Goal: Task Accomplishment & Management: Manage account settings

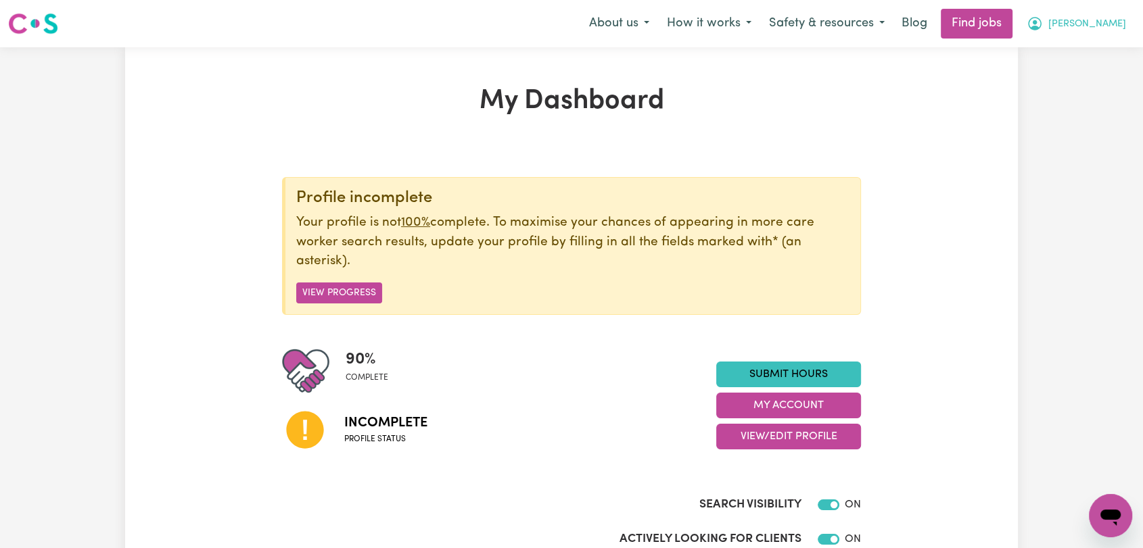
click at [1098, 23] on span "[PERSON_NAME]" at bounding box center [1087, 24] width 78 height 15
click at [1086, 109] on link "Logout" at bounding box center [1080, 104] width 107 height 26
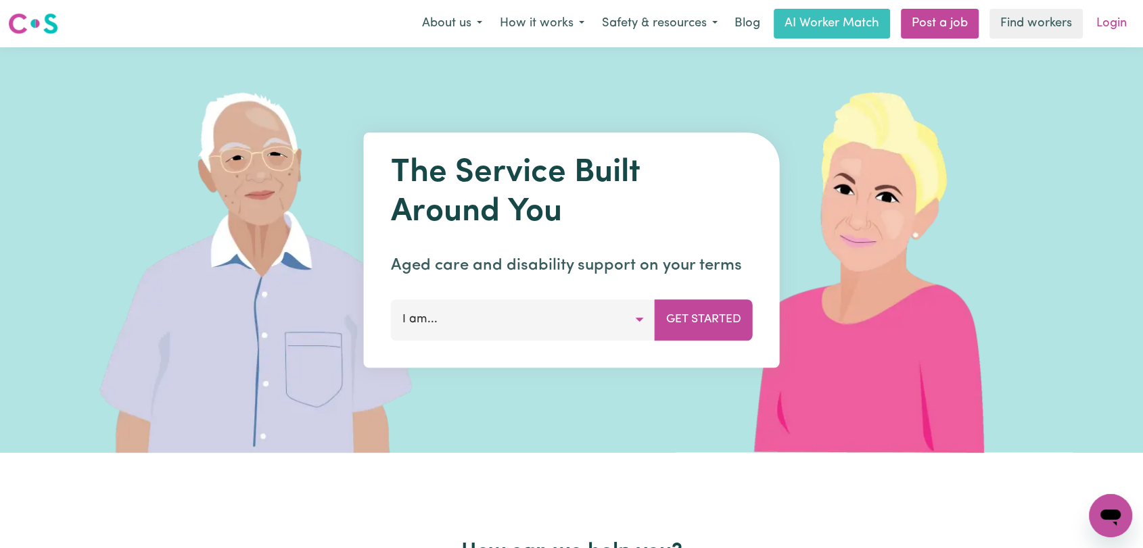
click at [1122, 23] on link "Login" at bounding box center [1111, 24] width 47 height 30
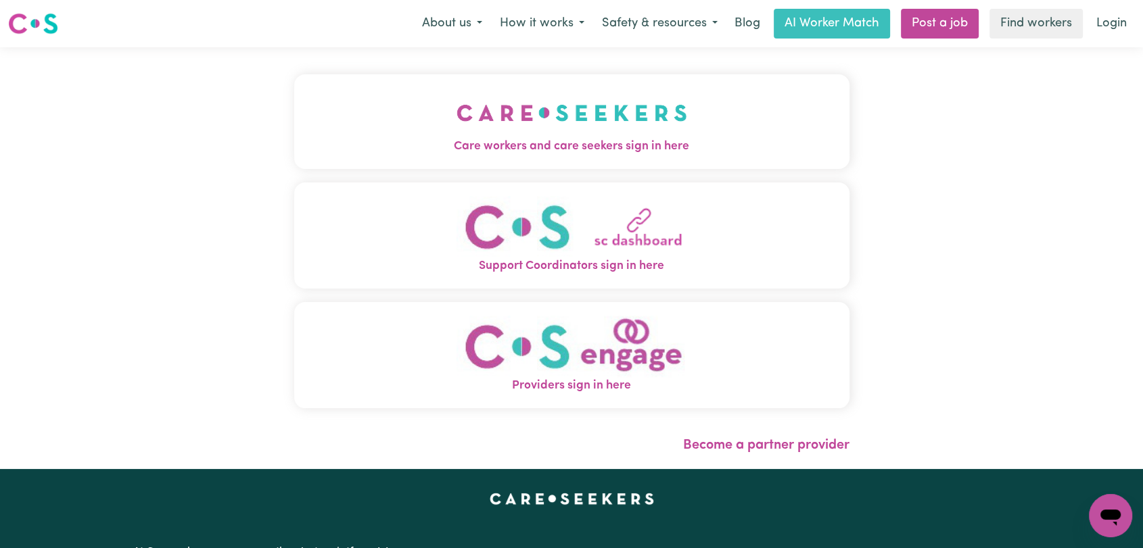
click at [502, 122] on img "Care workers and care seekers sign in here" at bounding box center [571, 113] width 231 height 50
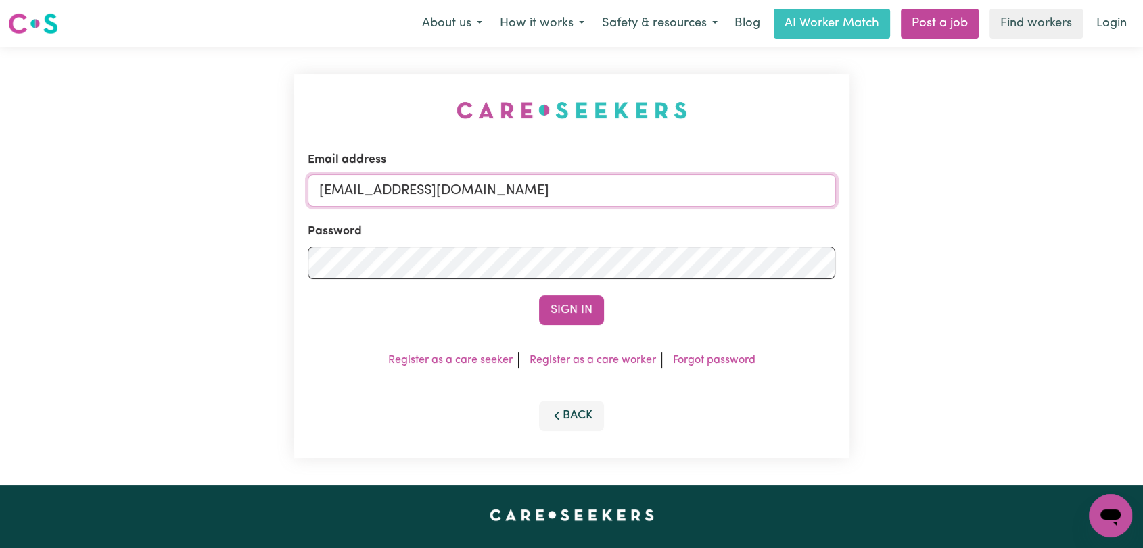
drag, startPoint x: 600, startPoint y: 194, endPoint x: 603, endPoint y: 207, distance: 13.1
click at [600, 194] on input "[EMAIL_ADDRESS][DOMAIN_NAME]" at bounding box center [572, 190] width 528 height 32
drag, startPoint x: 391, startPoint y: 190, endPoint x: 638, endPoint y: 204, distance: 247.2
click at [638, 204] on input "Superuser~[EMAIL_ADDRESS][DOMAIN_NAME]" at bounding box center [572, 190] width 528 height 32
type input "[EMAIL_ADDRESS][DOMAIN_NAME]"
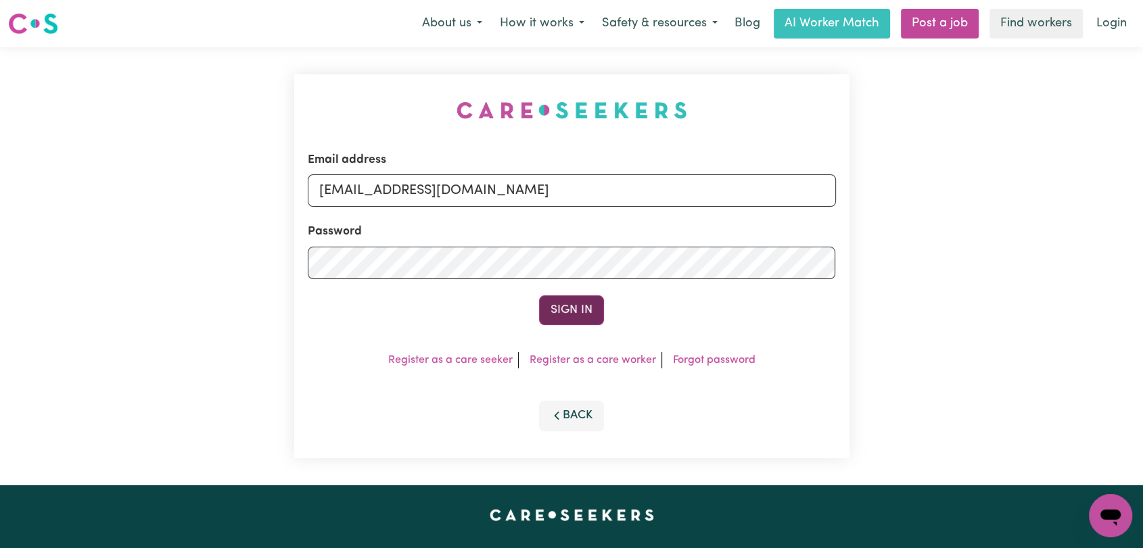
click at [573, 304] on button "Sign In" at bounding box center [571, 310] width 65 height 30
